Goal: Book appointment/travel/reservation

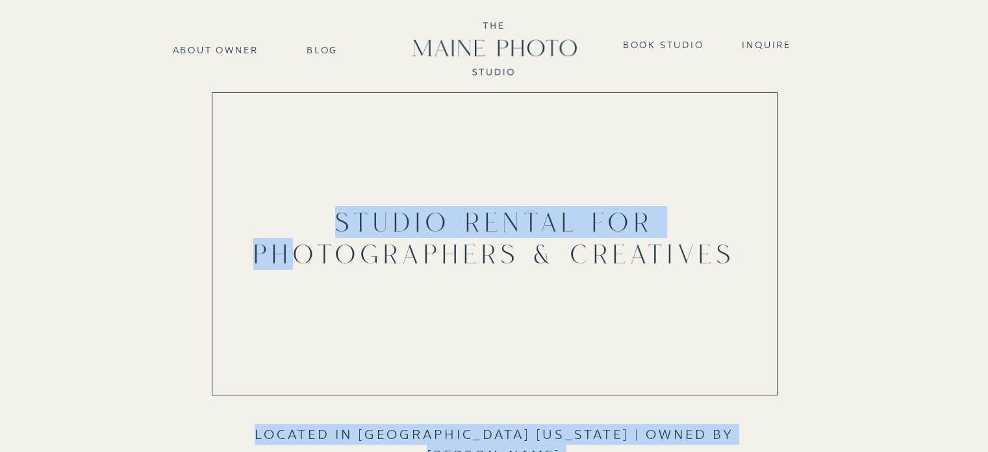
drag, startPoint x: 304, startPoint y: 248, endPoint x: 858, endPoint y: 319, distance: 558.7
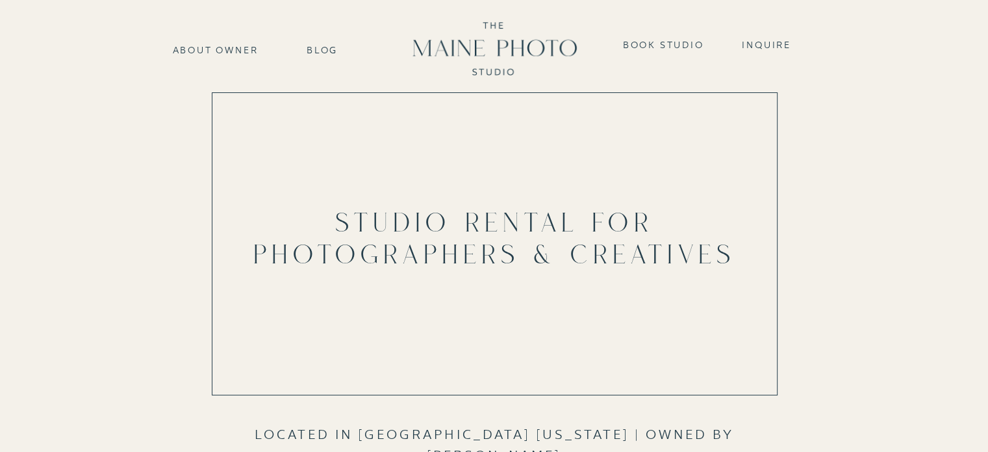
click at [200, 44] on nav "about Owner" at bounding box center [215, 48] width 95 height 11
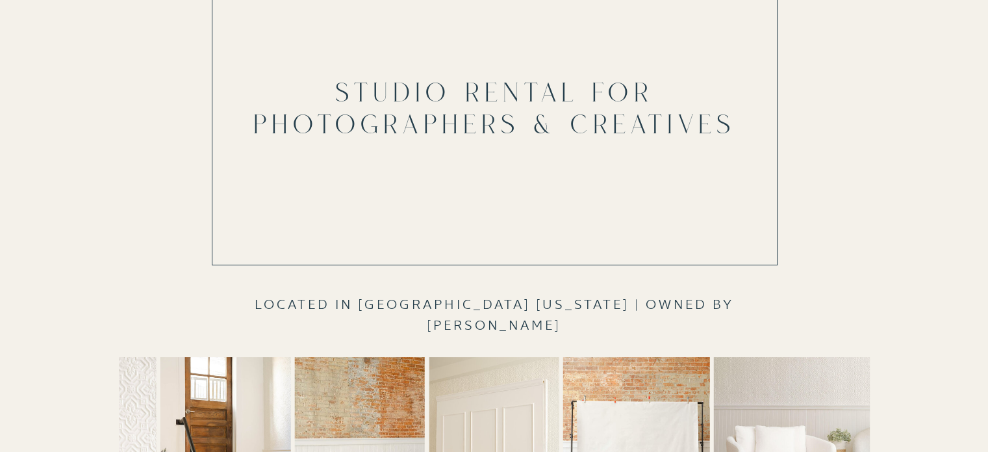
scroll to position [390, 0]
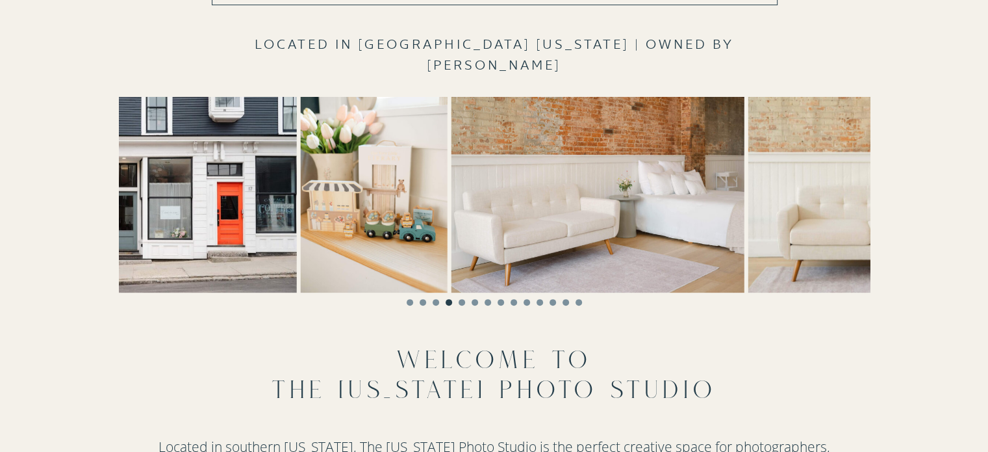
click at [335, 188] on img at bounding box center [373, 195] width 147 height 196
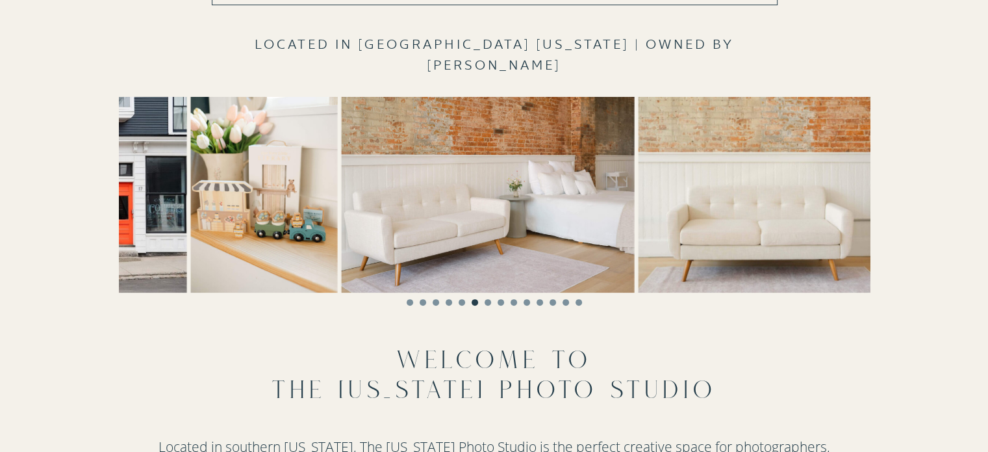
click at [681, 197] on img at bounding box center [761, 195] width 244 height 196
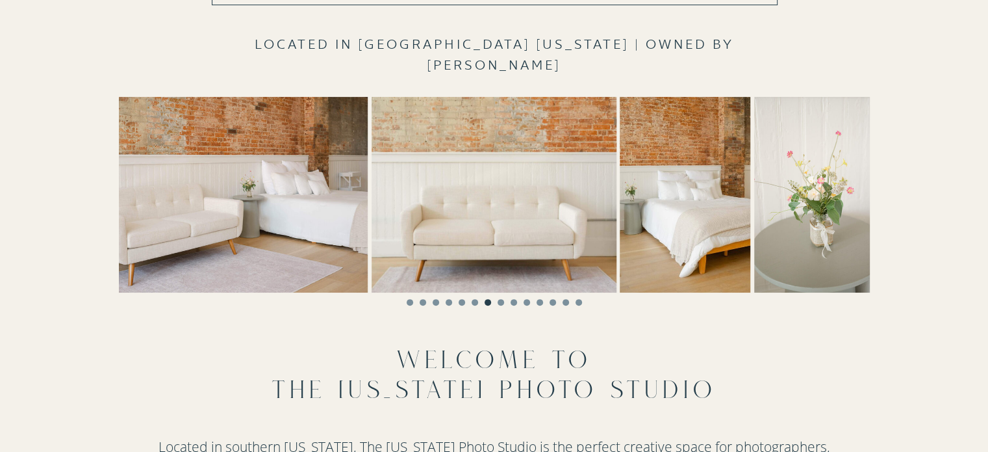
click at [707, 199] on img at bounding box center [685, 195] width 131 height 196
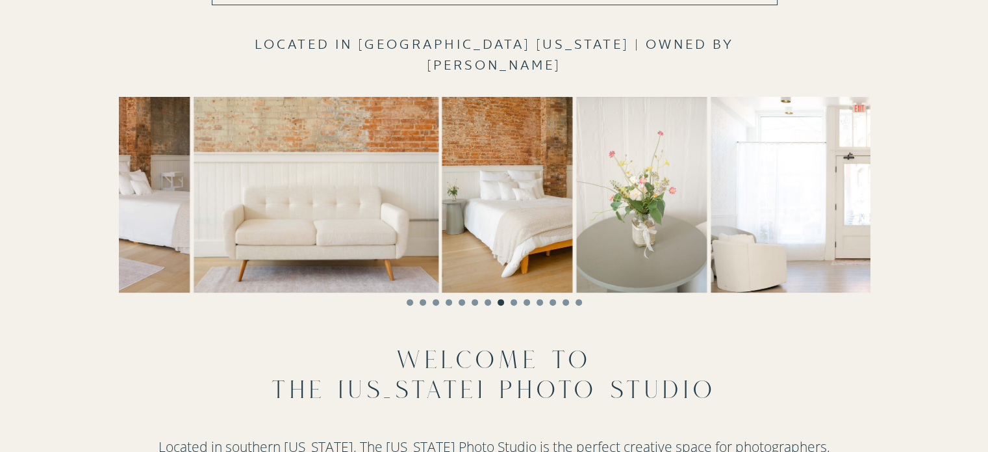
click at [711, 205] on img at bounding box center [858, 195] width 294 height 196
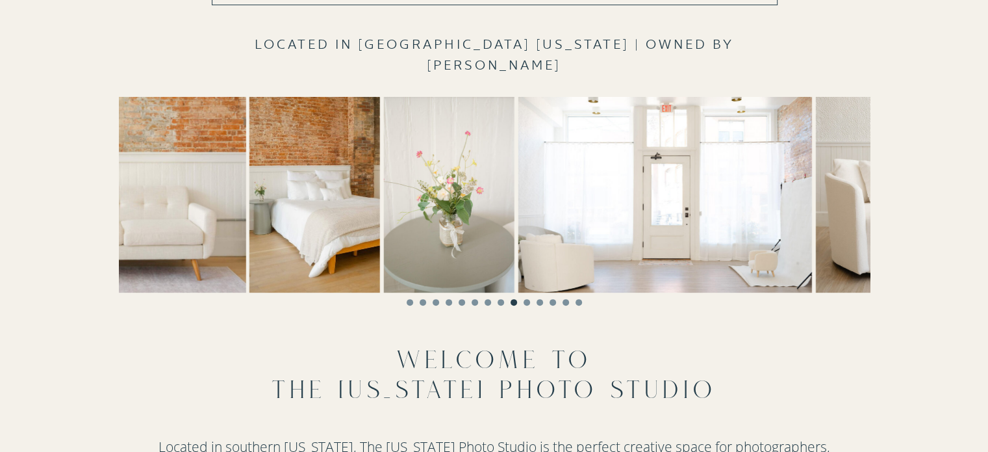
click at [670, 226] on img at bounding box center [665, 195] width 294 height 196
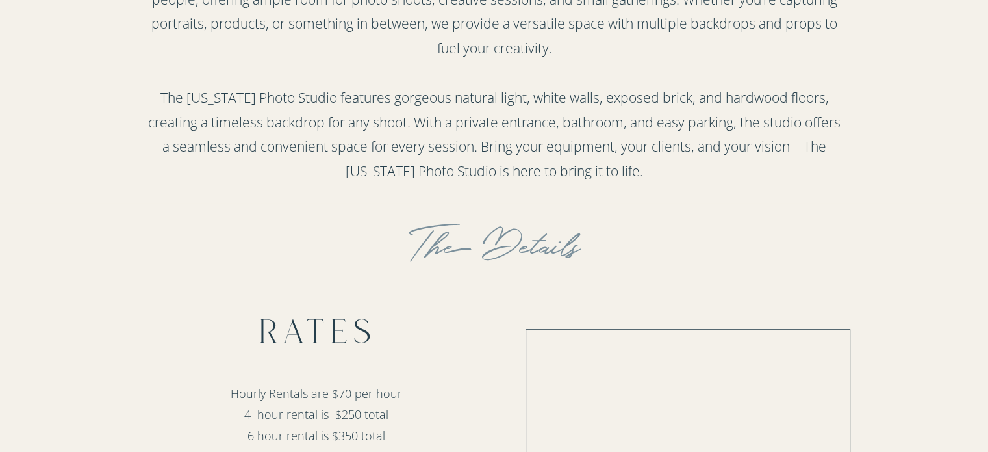
scroll to position [1039, 0]
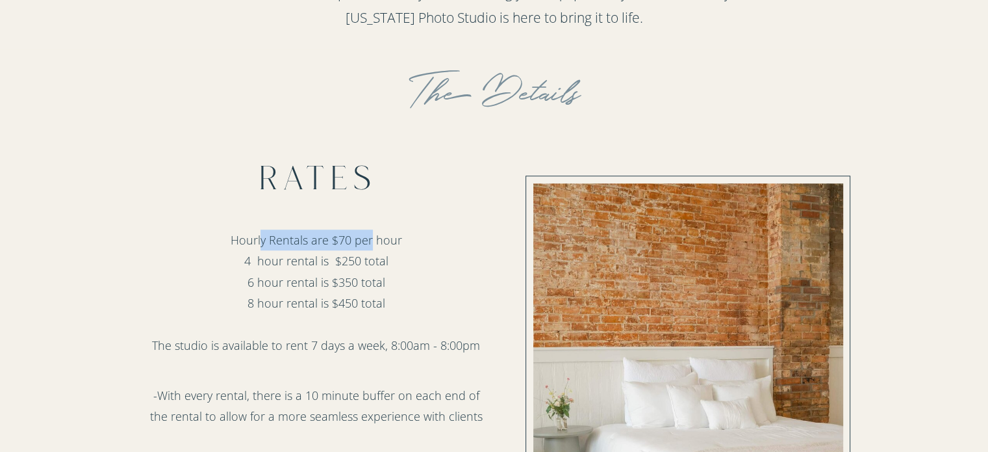
drag, startPoint x: 260, startPoint y: 244, endPoint x: 379, endPoint y: 250, distance: 119.1
click at [377, 250] on p "Hourly Rentals are $70 per hour 4 hour rental is $250 total 6 hour rental is $3…" at bounding box center [316, 268] width 363 height 79
click at [394, 247] on p "Hourly Rentals are $70 per hour 4 hour rental is $250 total 6 hour rental is $3…" at bounding box center [316, 268] width 363 height 79
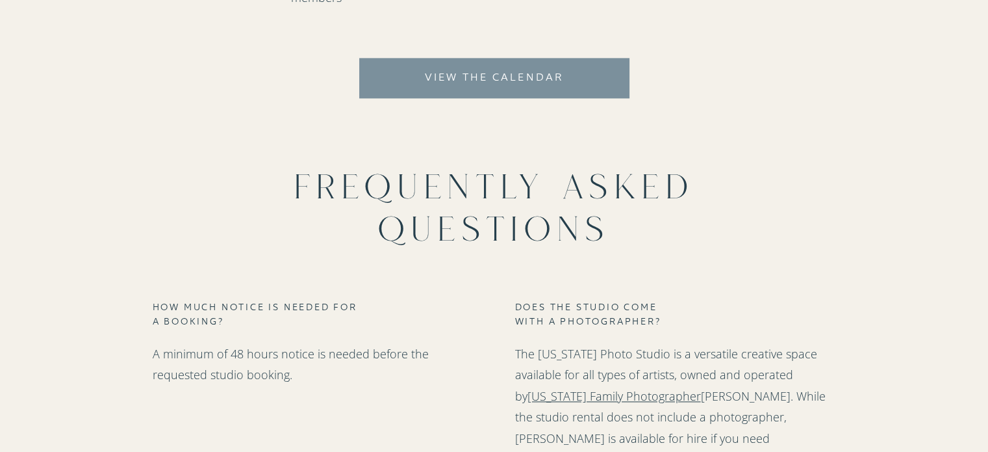
scroll to position [1689, 0]
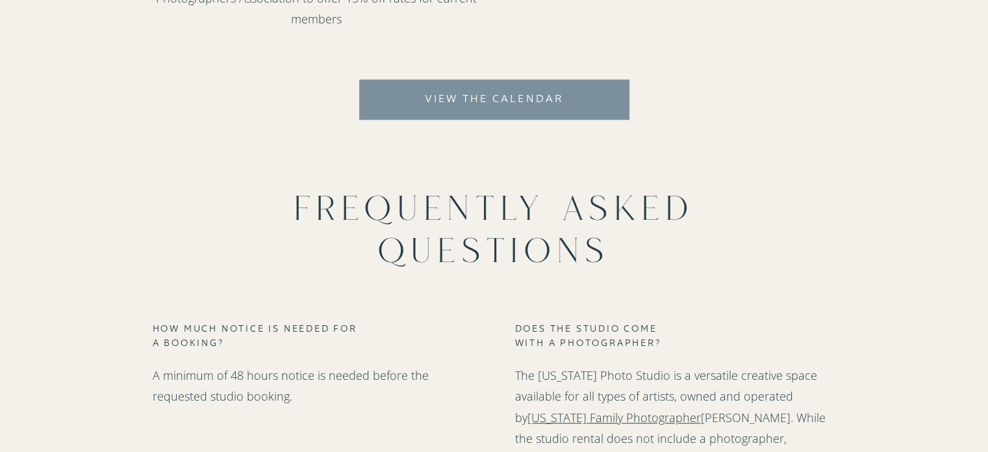
click at [426, 121] on nav "View the calendar" at bounding box center [494, 109] width 266 height 38
